Goal: Information Seeking & Learning: Learn about a topic

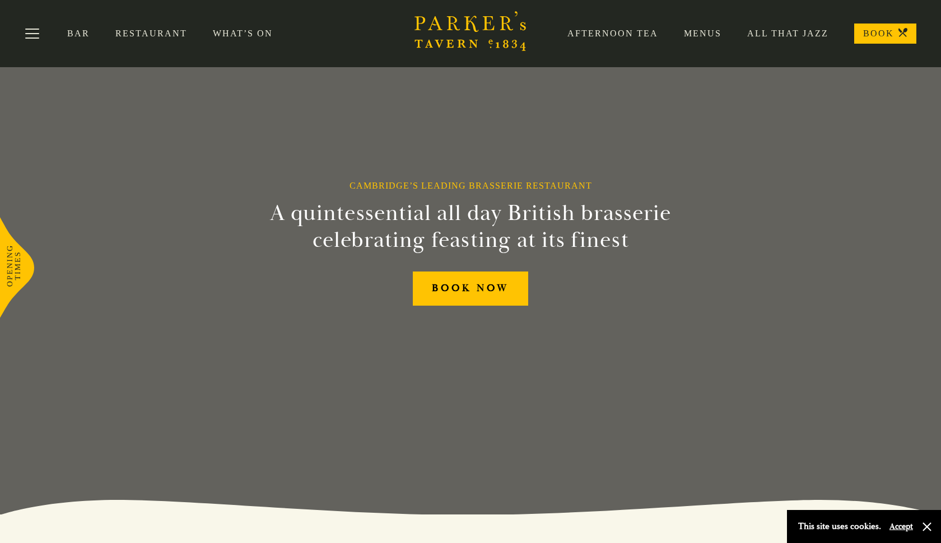
scroll to position [28, 0]
click at [702, 35] on link "Menus" at bounding box center [689, 33] width 63 height 11
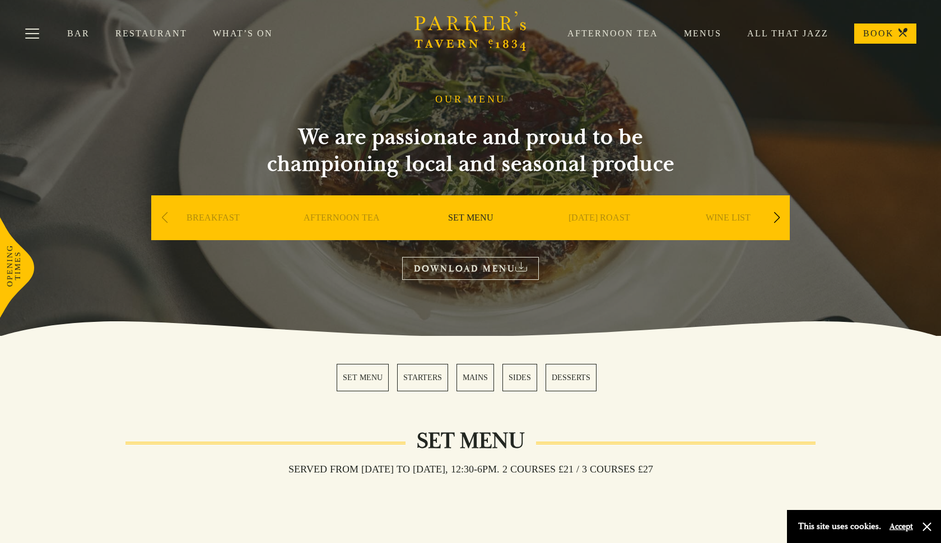
click at [777, 217] on div "Next slide" at bounding box center [776, 218] width 15 height 25
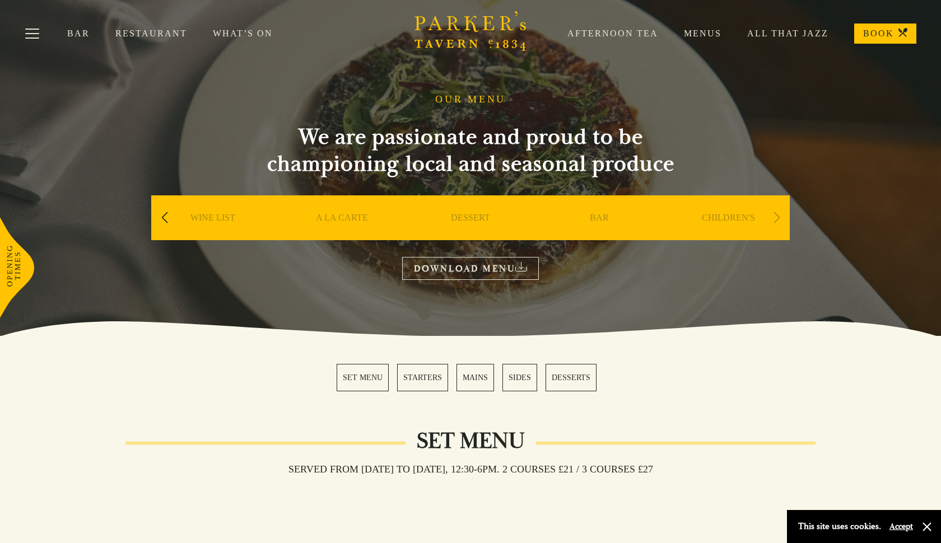
click at [777, 217] on div "Next slide" at bounding box center [776, 218] width 15 height 25
click at [164, 217] on div "Previous slide" at bounding box center [164, 218] width 15 height 25
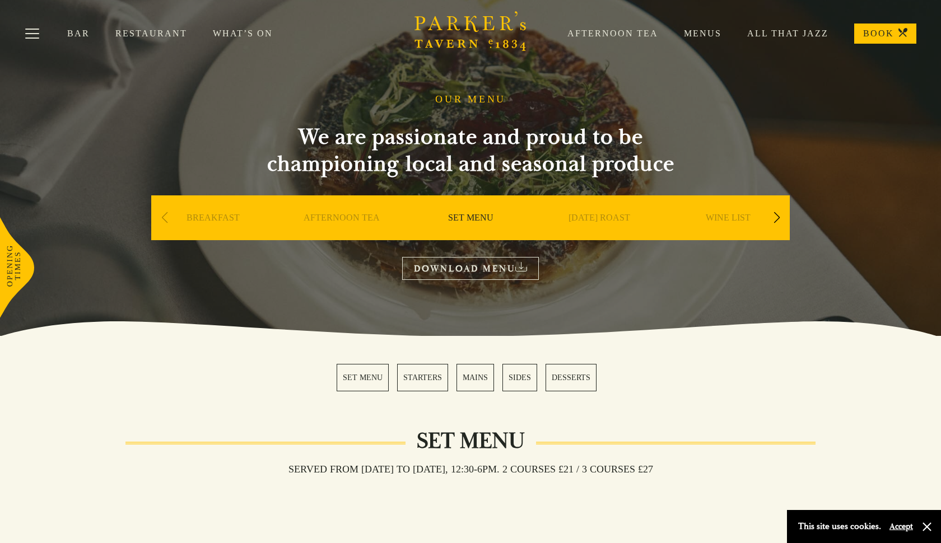
click at [164, 217] on div "Previous slide" at bounding box center [164, 218] width 15 height 25
click at [26, 33] on button "Toggle navigation" at bounding box center [32, 36] width 48 height 48
